Goal: Find specific page/section: Find specific page/section

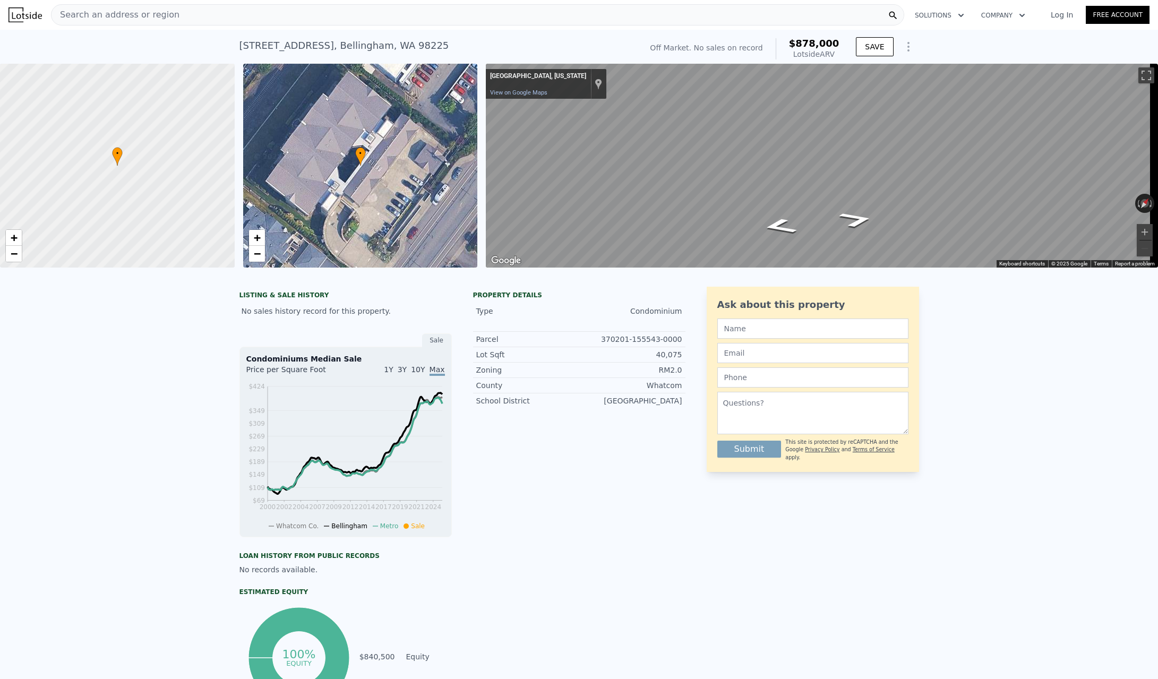
click at [181, 23] on div "Search an address or region" at bounding box center [477, 14] width 853 height 21
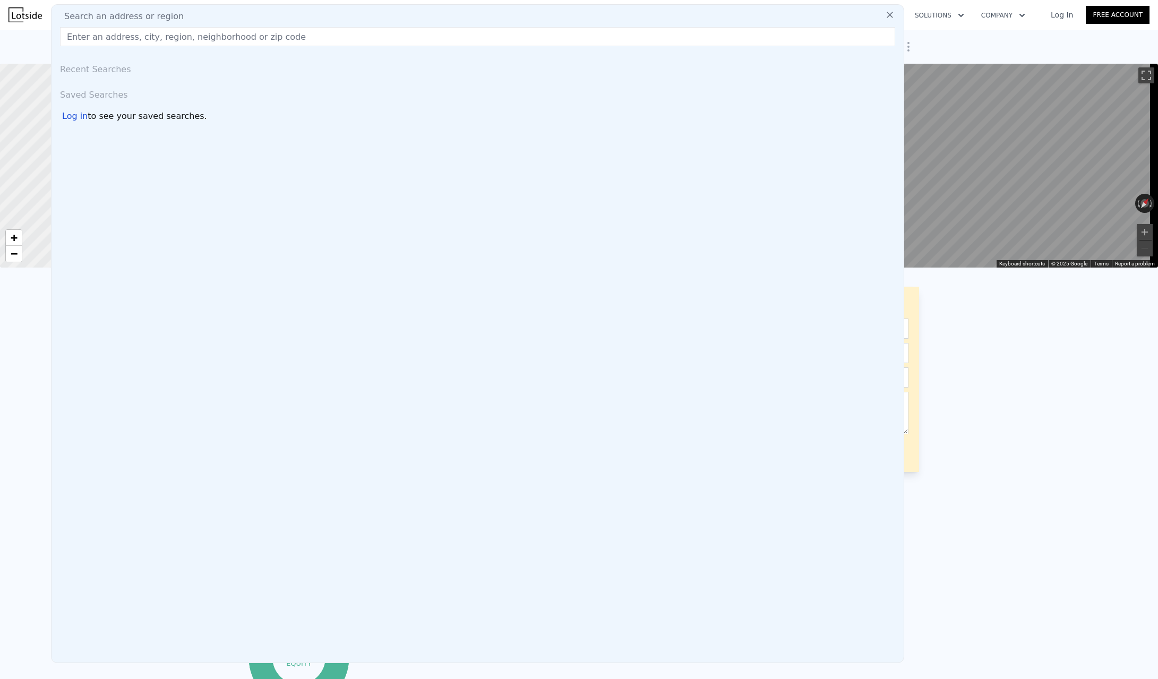
click at [181, 16] on div "Search an address or region" at bounding box center [478, 16] width 844 height 13
click at [147, 32] on input "text" at bounding box center [477, 36] width 835 height 19
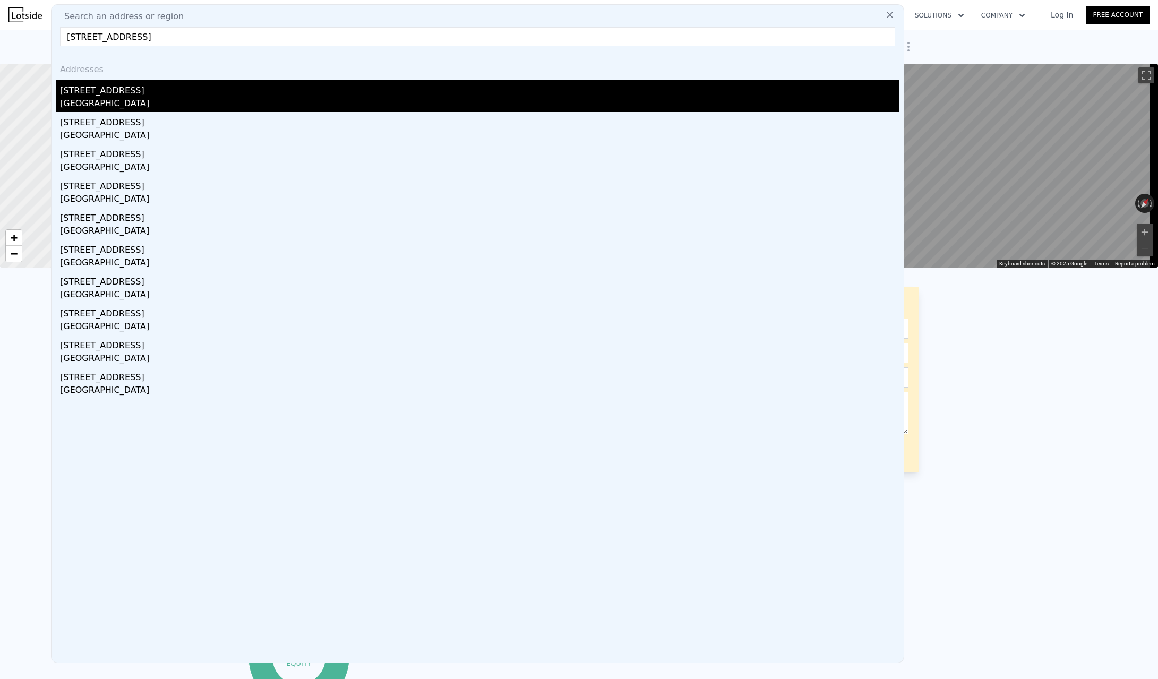
type input "[STREET_ADDRESS]"
click at [134, 95] on div "[STREET_ADDRESS]" at bounding box center [480, 88] width 840 height 17
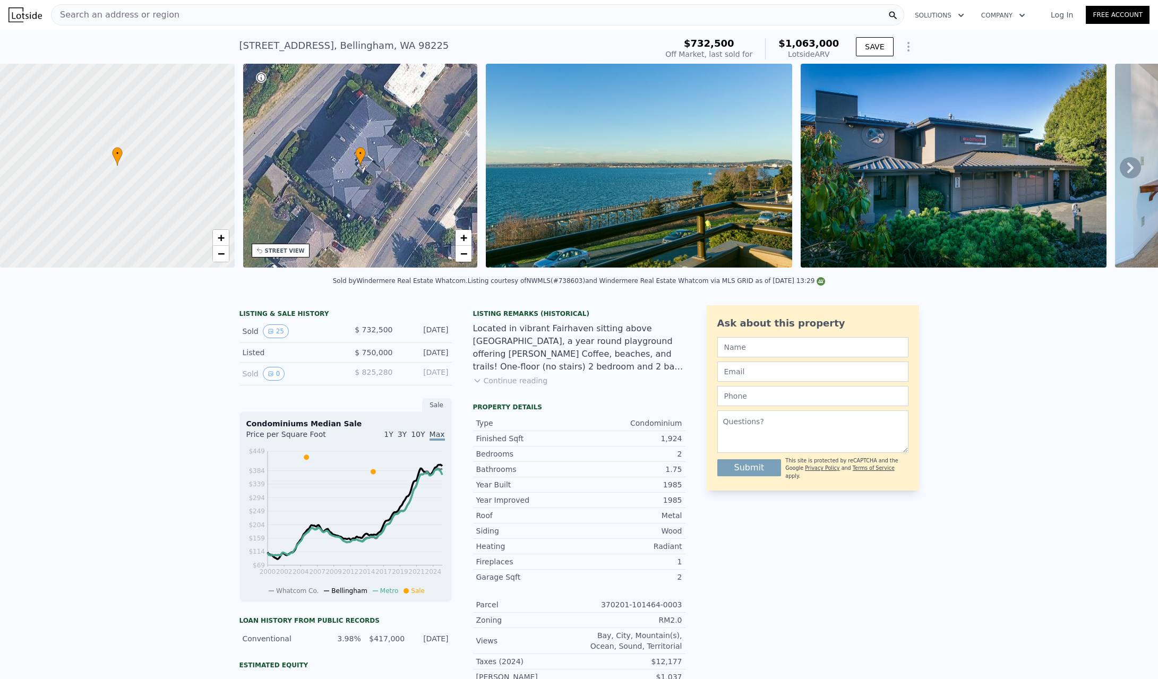
click at [1120, 169] on icon at bounding box center [1130, 167] width 21 height 21
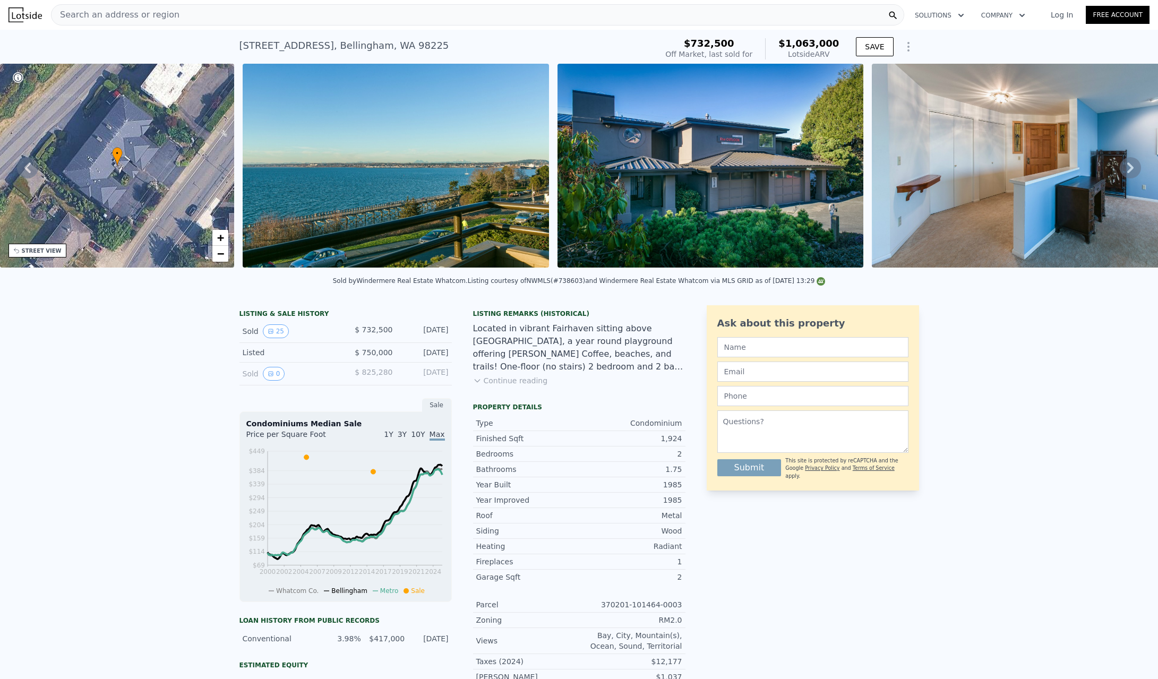
click at [1121, 170] on icon at bounding box center [1130, 167] width 21 height 21
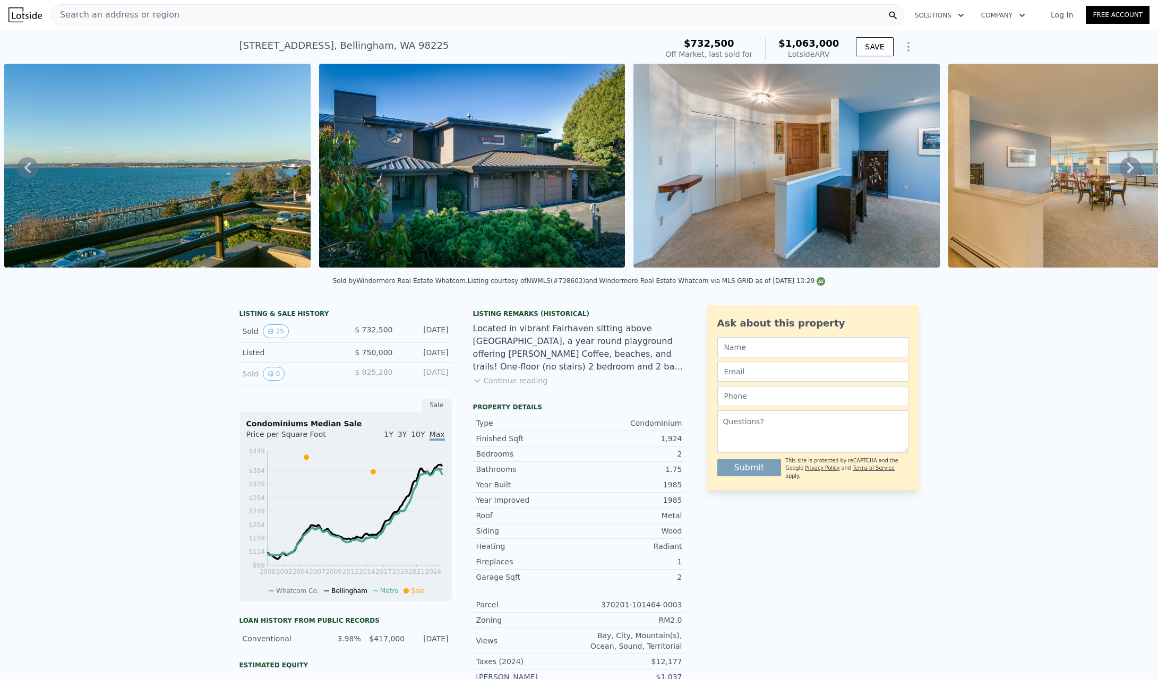
click at [1121, 170] on icon at bounding box center [1130, 167] width 21 height 21
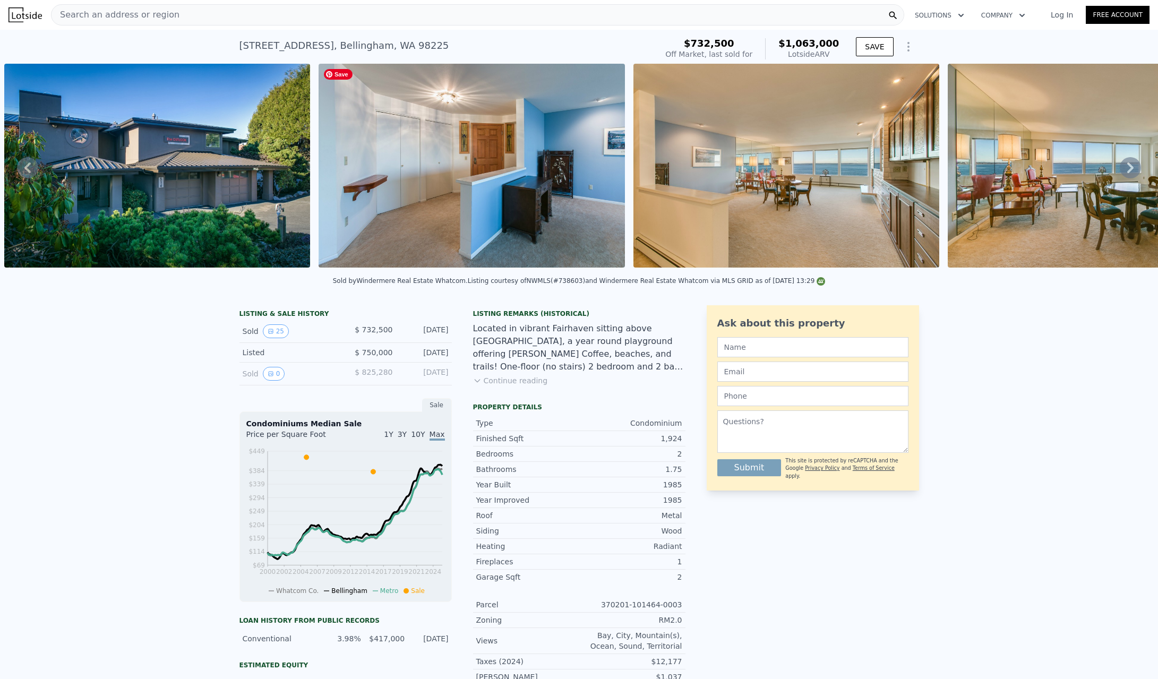
click at [494, 162] on img at bounding box center [472, 166] width 306 height 204
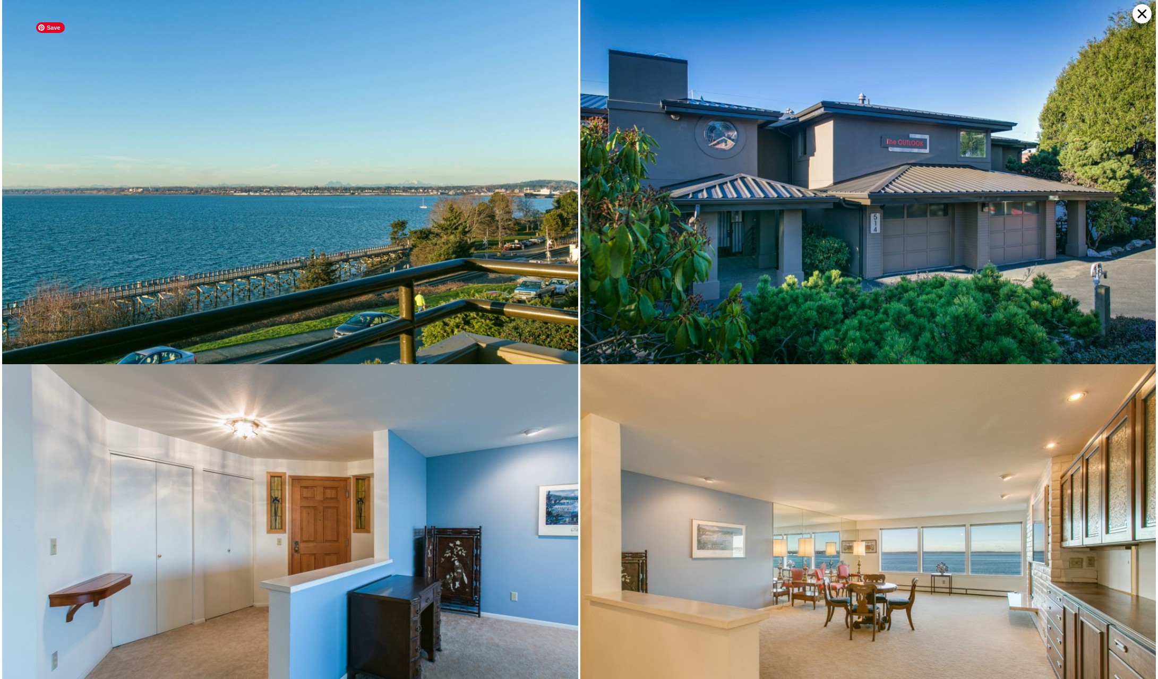
scroll to position [364, 0]
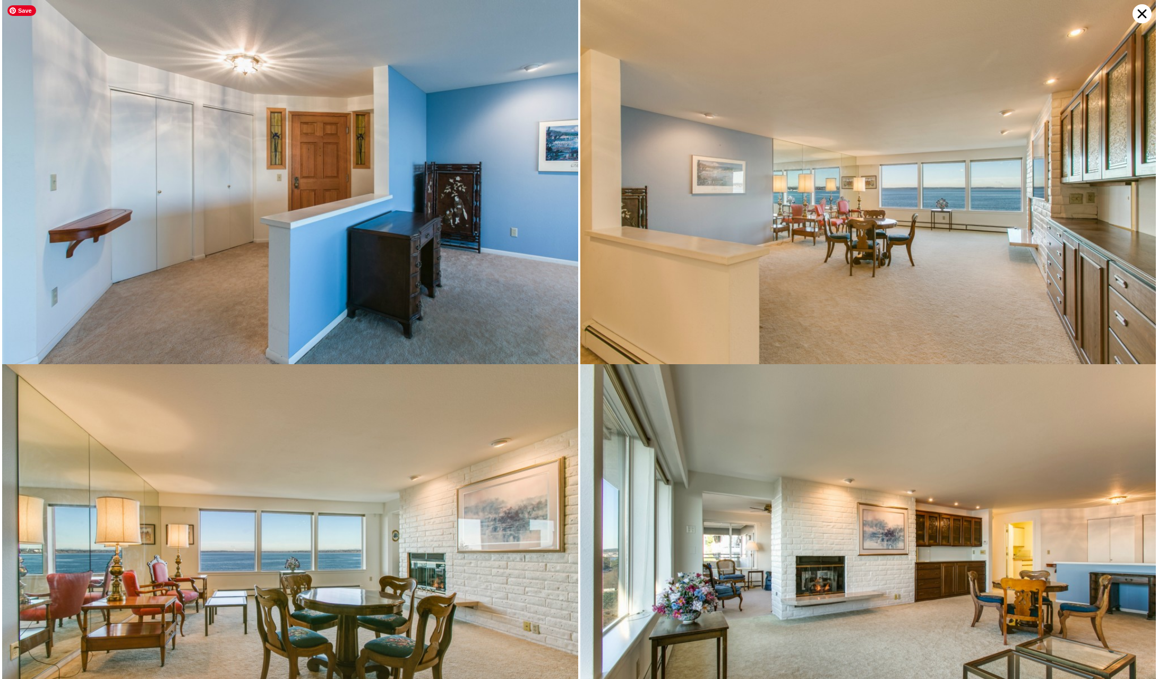
click at [426, 156] on img at bounding box center [290, 191] width 576 height 383
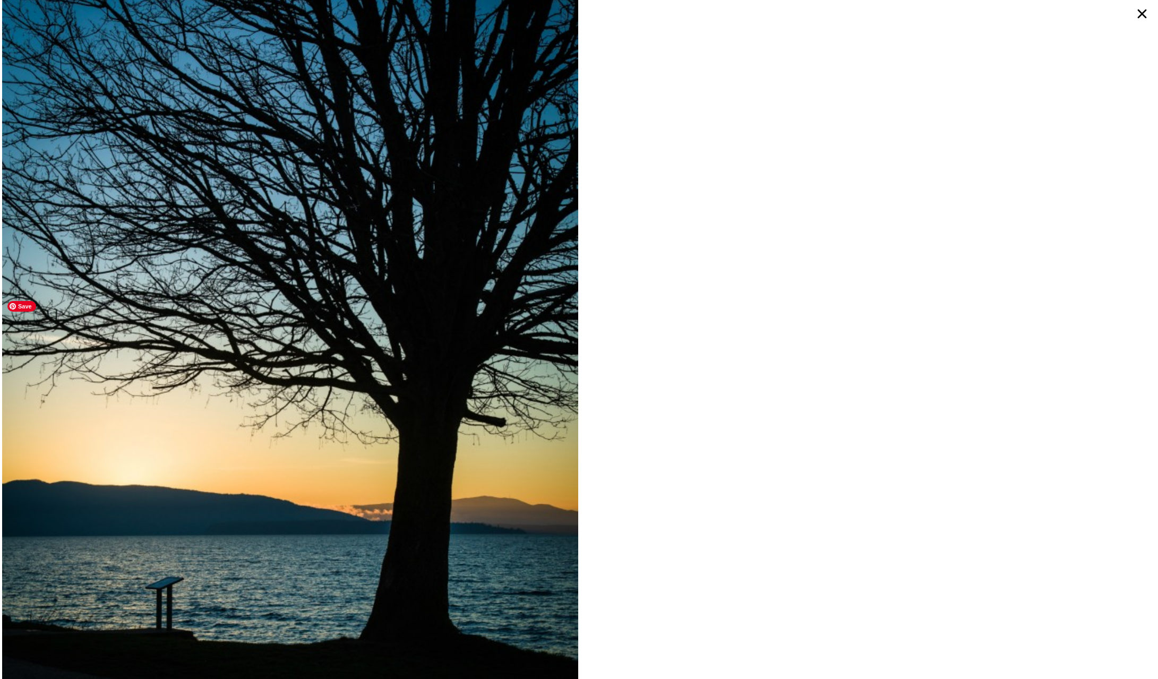
scroll to position [4732, 0]
